Goal: Information Seeking & Learning: Learn about a topic

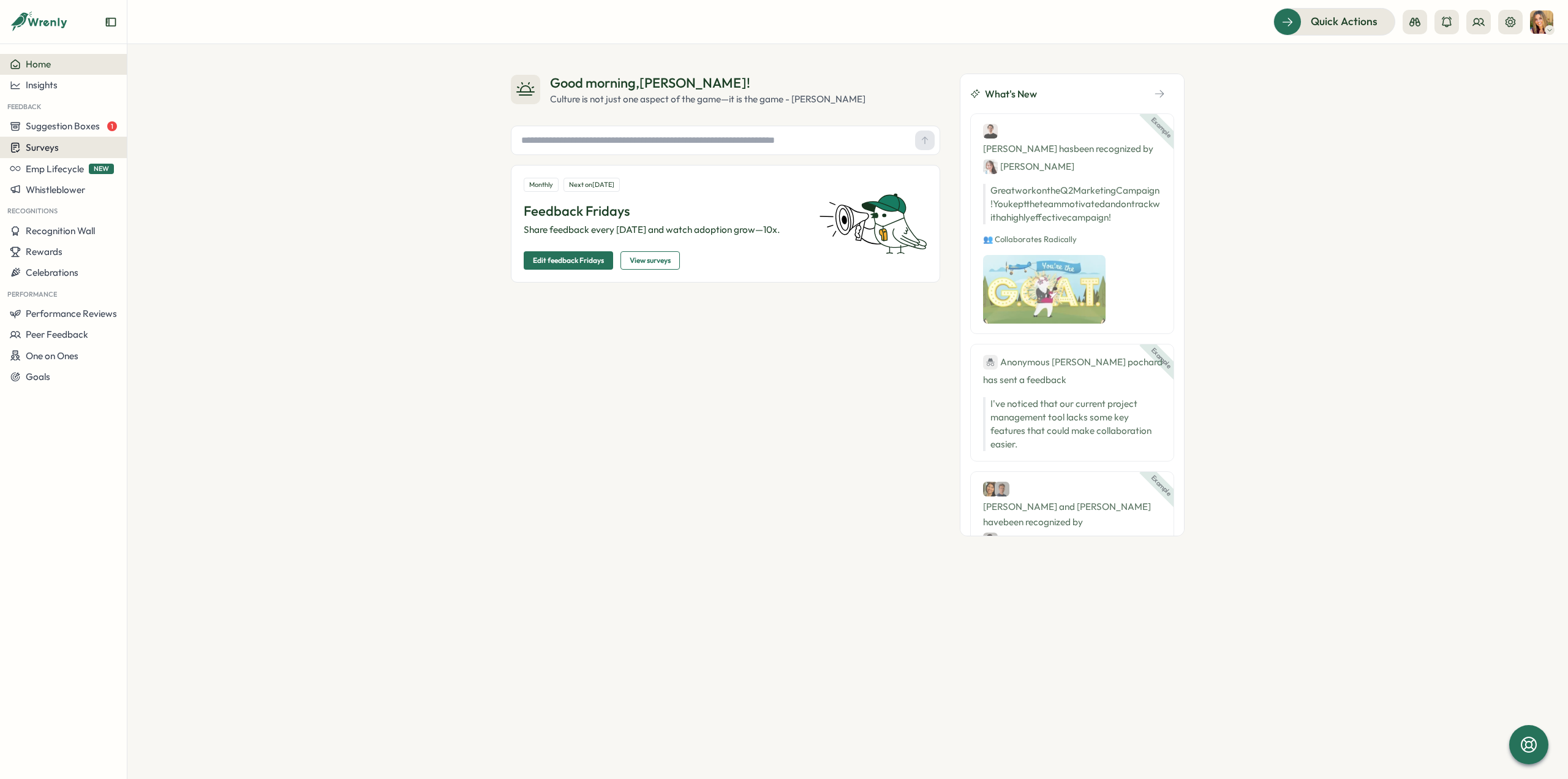
click at [66, 144] on div "Surveys" at bounding box center [63, 148] width 108 height 12
click at [160, 127] on div "Insights" at bounding box center [175, 125] width 91 height 13
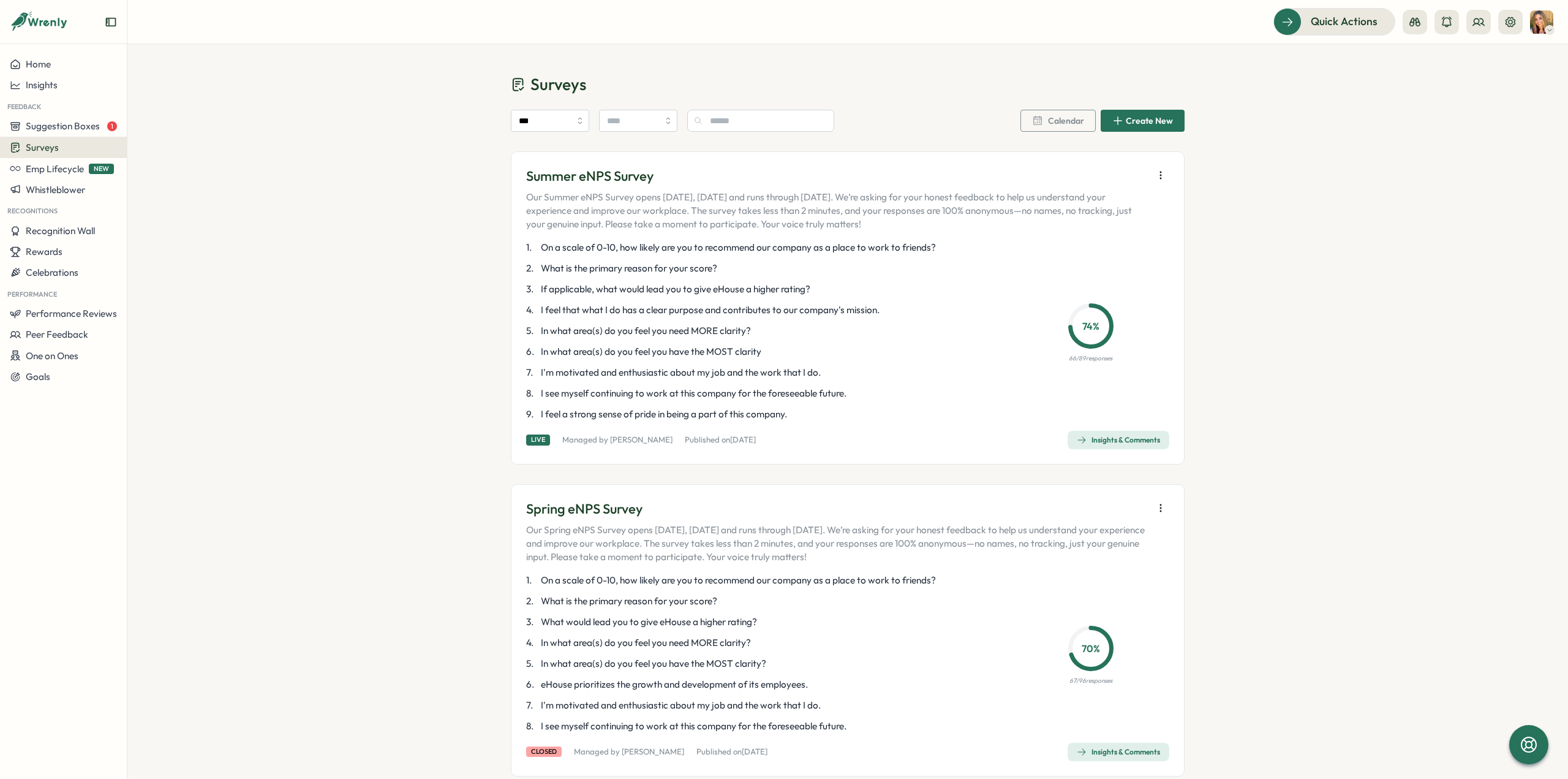
click at [1104, 438] on div "Insights & Comments" at bounding box center [1119, 439] width 84 height 10
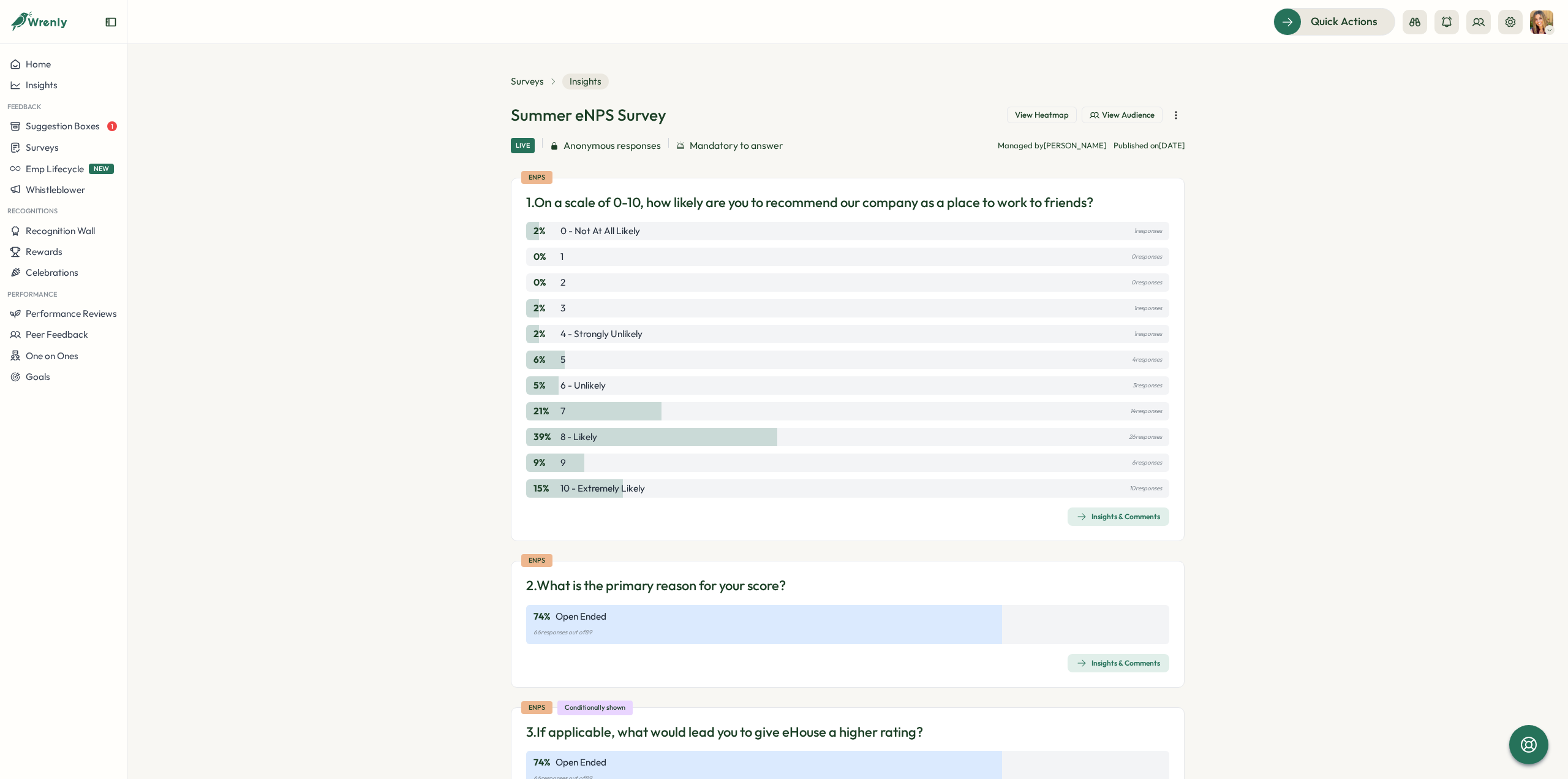
click at [1096, 521] on div "Insights & Comments" at bounding box center [1119, 516] width 84 height 10
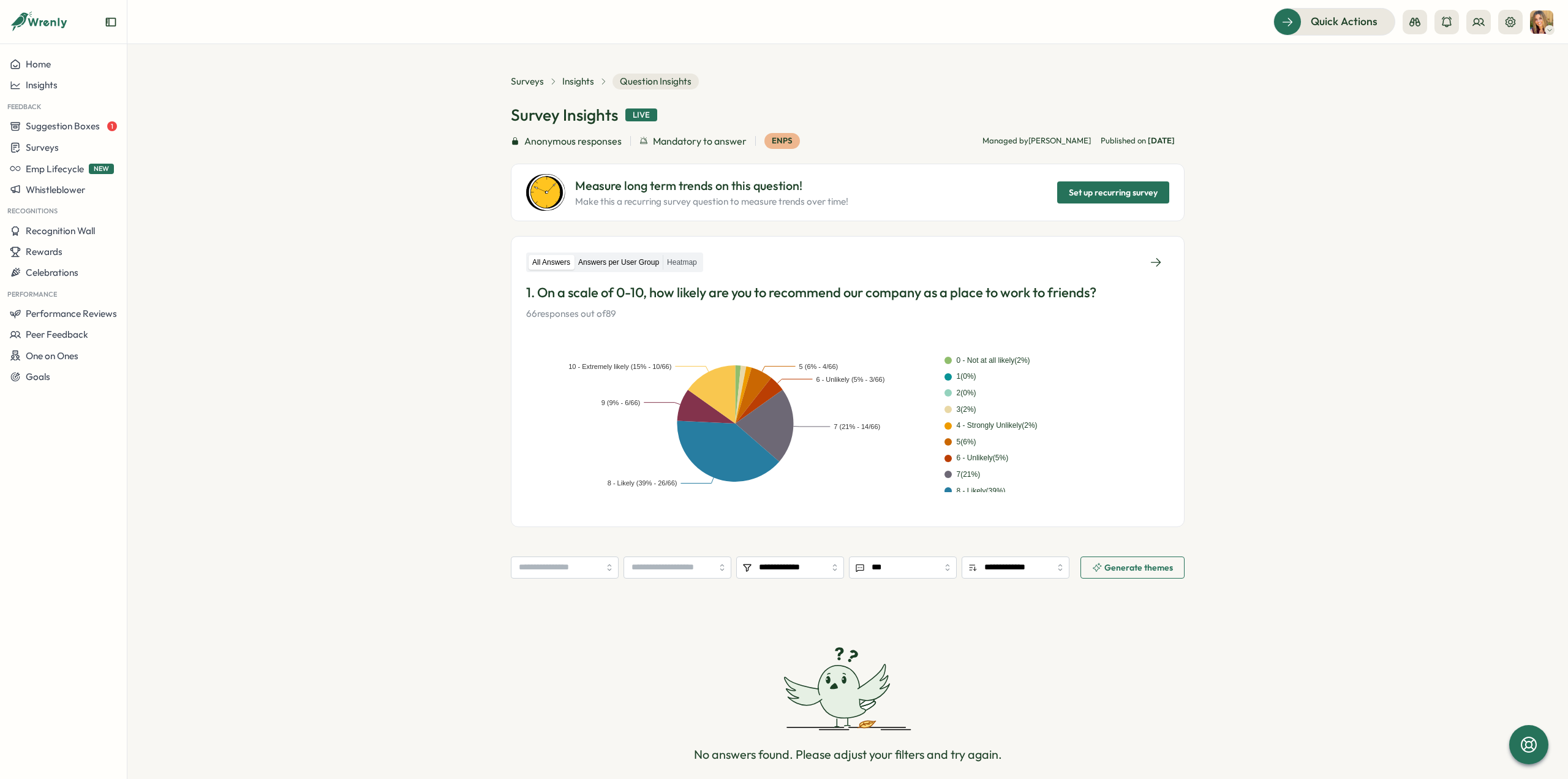
click at [607, 261] on label "Answers per User Group" at bounding box center [619, 262] width 88 height 16
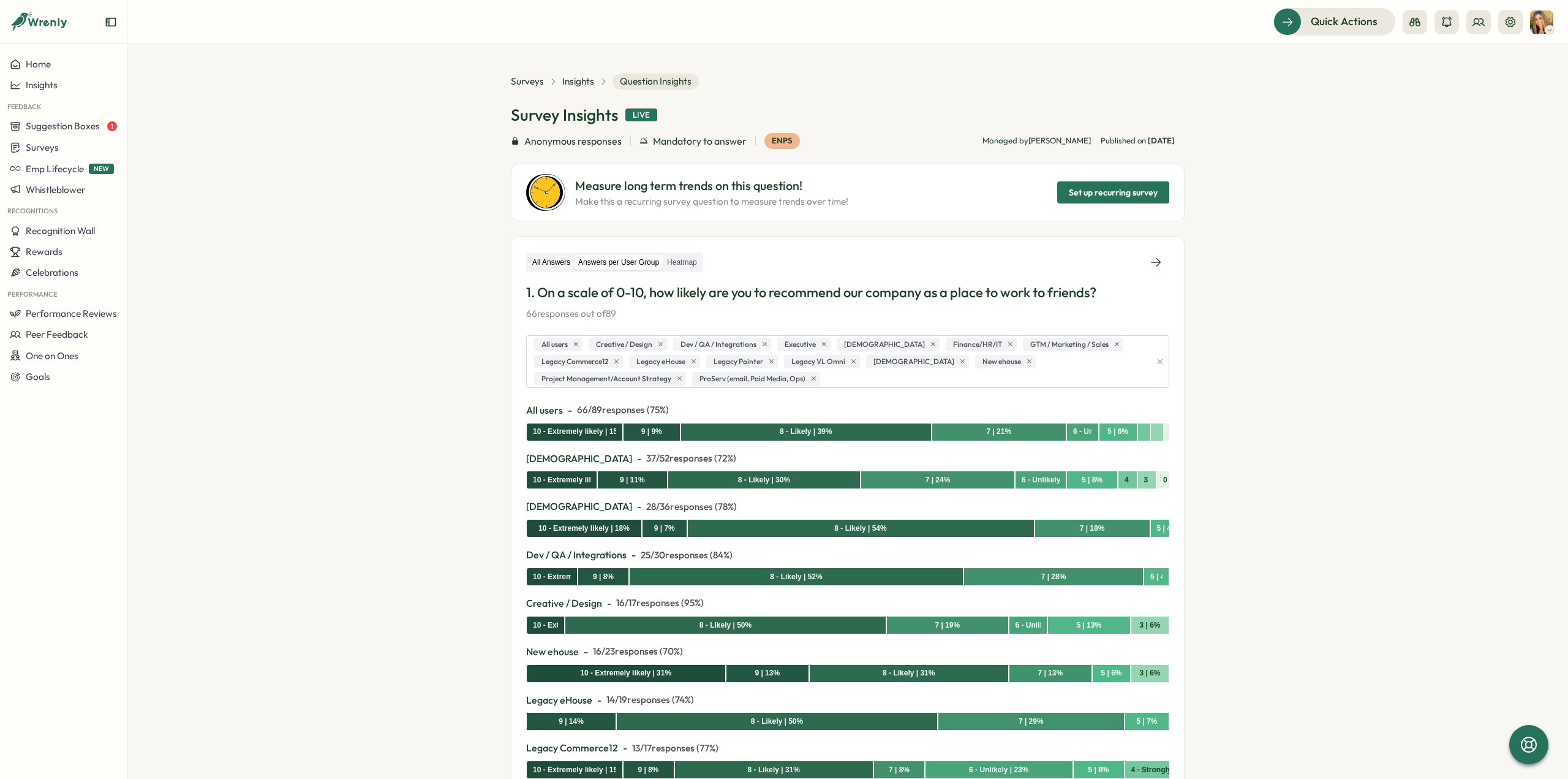
click at [547, 263] on label "All Answers" at bounding box center [551, 262] width 46 height 16
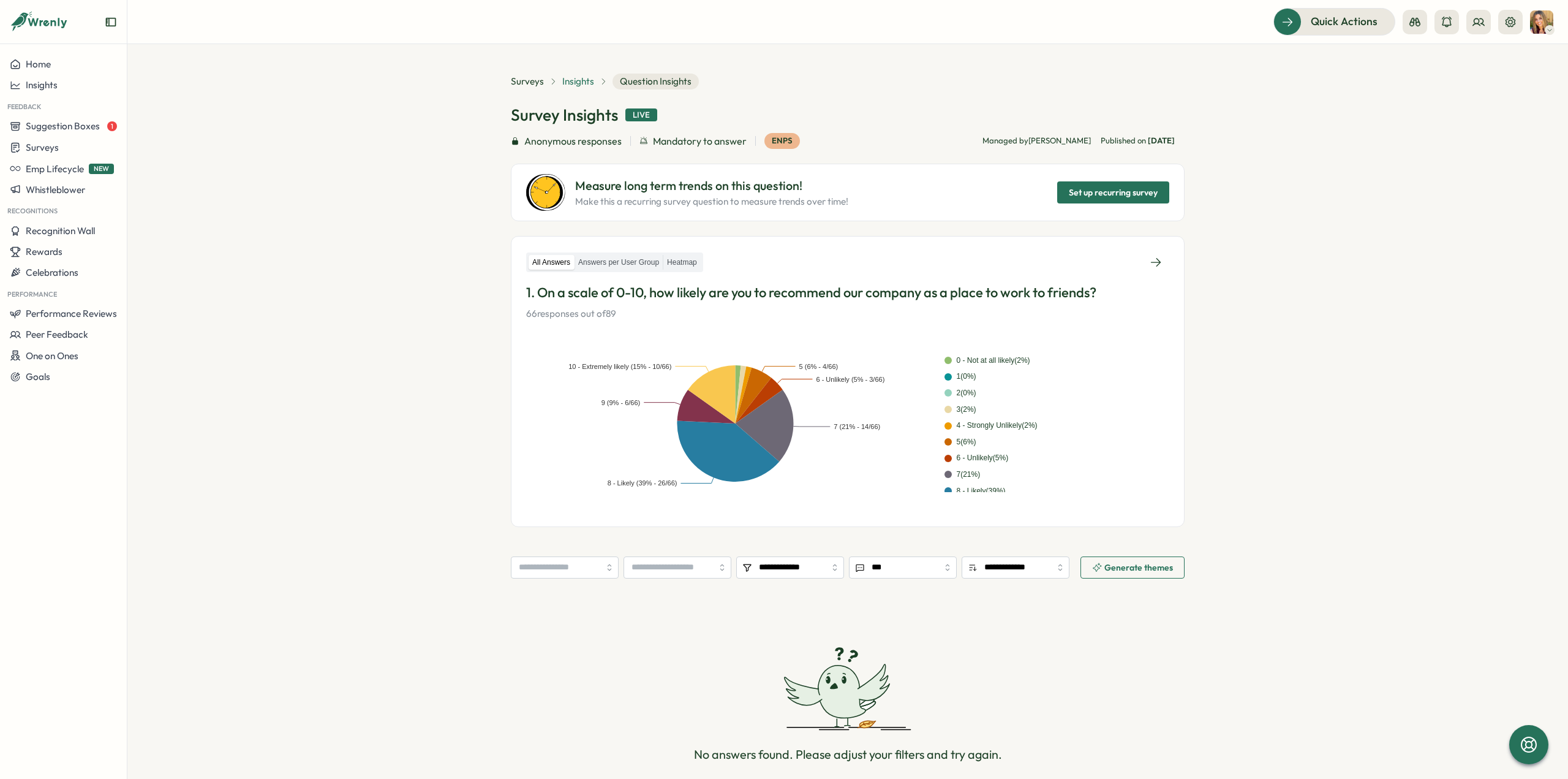
click at [577, 77] on span "Insights" at bounding box center [578, 81] width 32 height 13
